Goal: Navigation & Orientation: Understand site structure

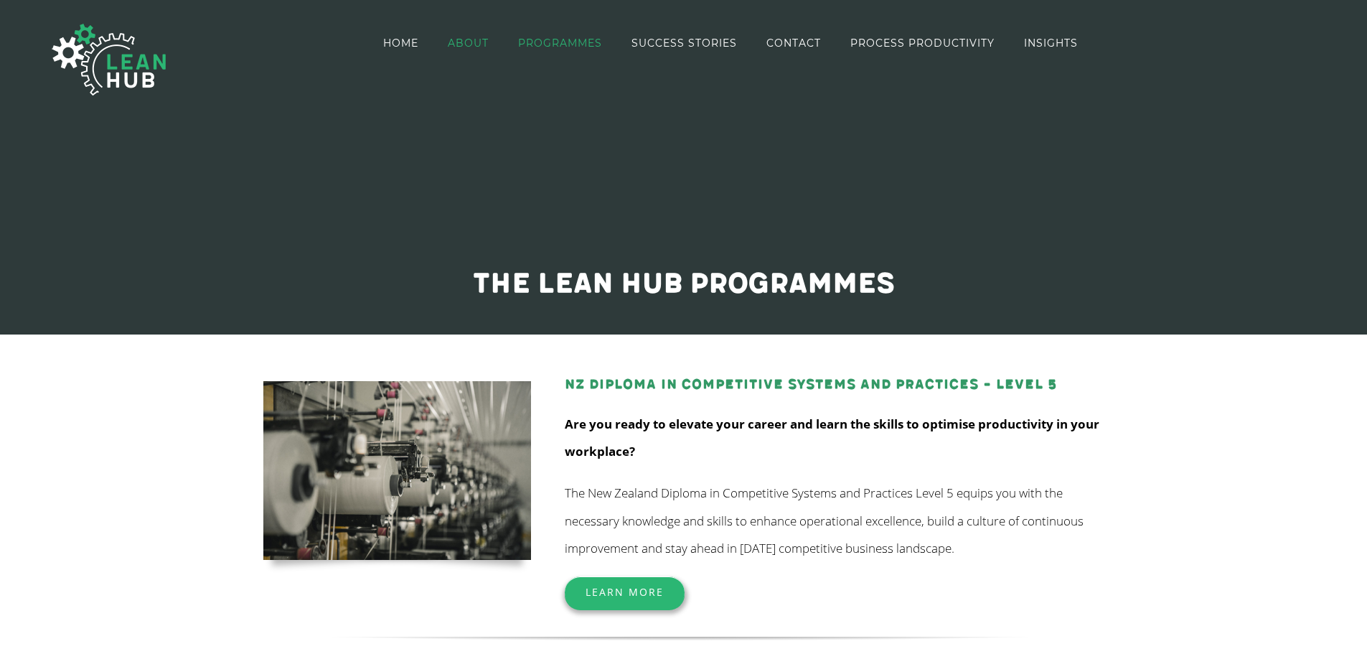
click at [459, 43] on span "ABOUT" at bounding box center [468, 43] width 41 height 10
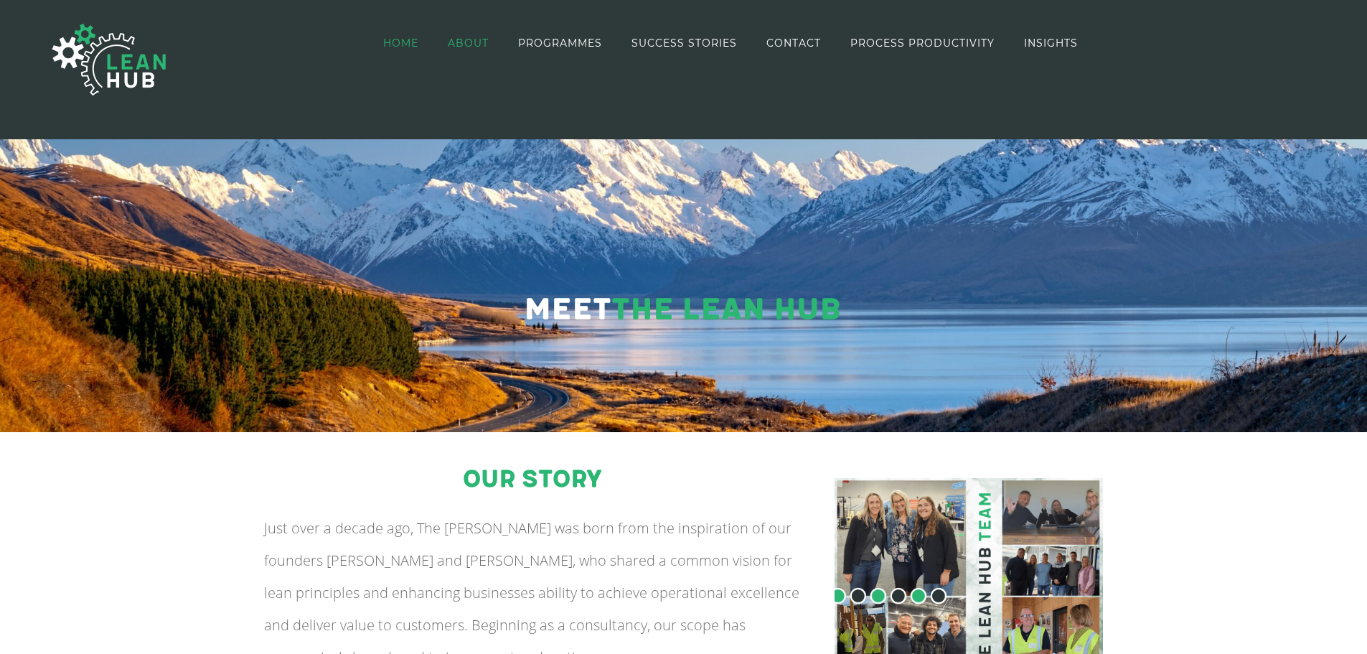
click at [398, 40] on span "HOME" at bounding box center [400, 43] width 35 height 10
